Goal: Task Accomplishment & Management: Manage account settings

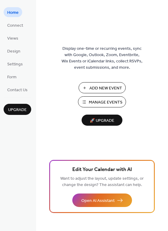
click at [101, 102] on span "Manage Events" at bounding box center [106, 103] width 34 height 6
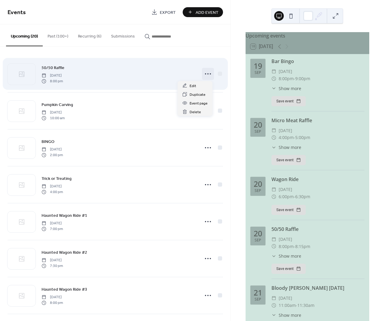
click at [205, 74] on icon at bounding box center [208, 74] width 10 height 10
